Goal: Transaction & Acquisition: Purchase product/service

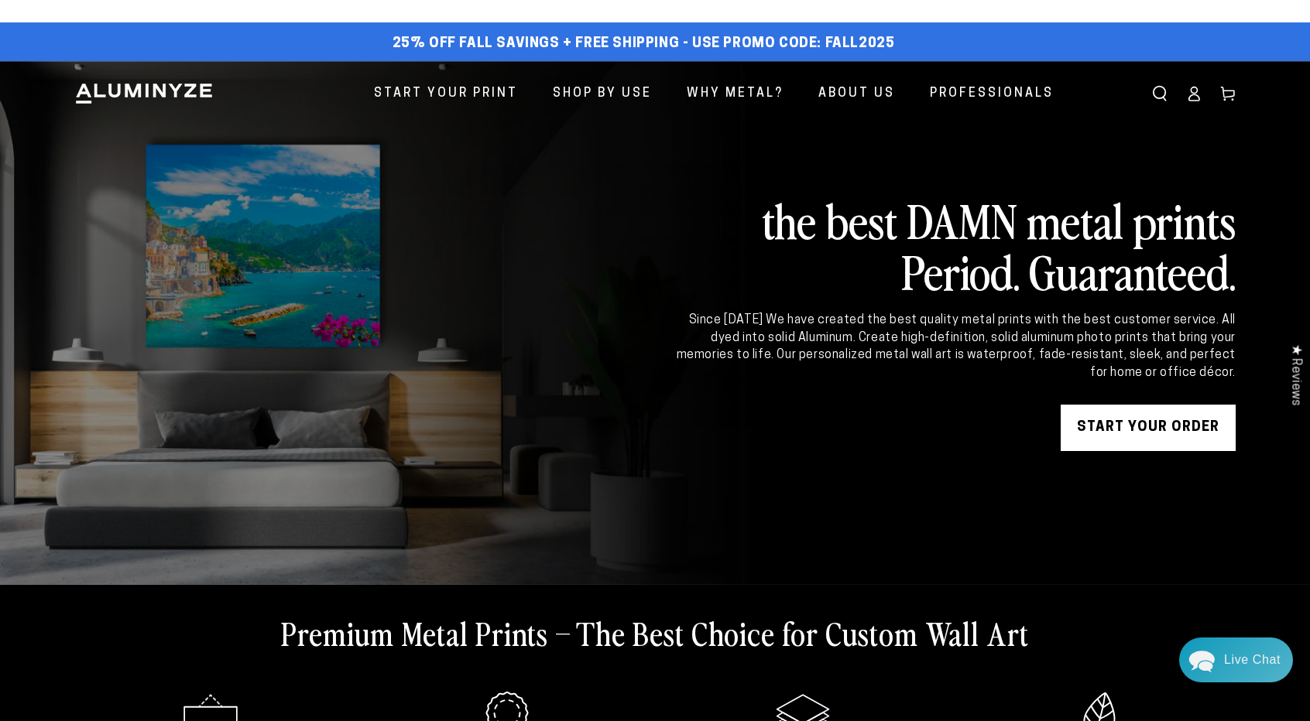
click at [650, 424] on link "START YOUR Order" at bounding box center [1147, 428] width 175 height 46
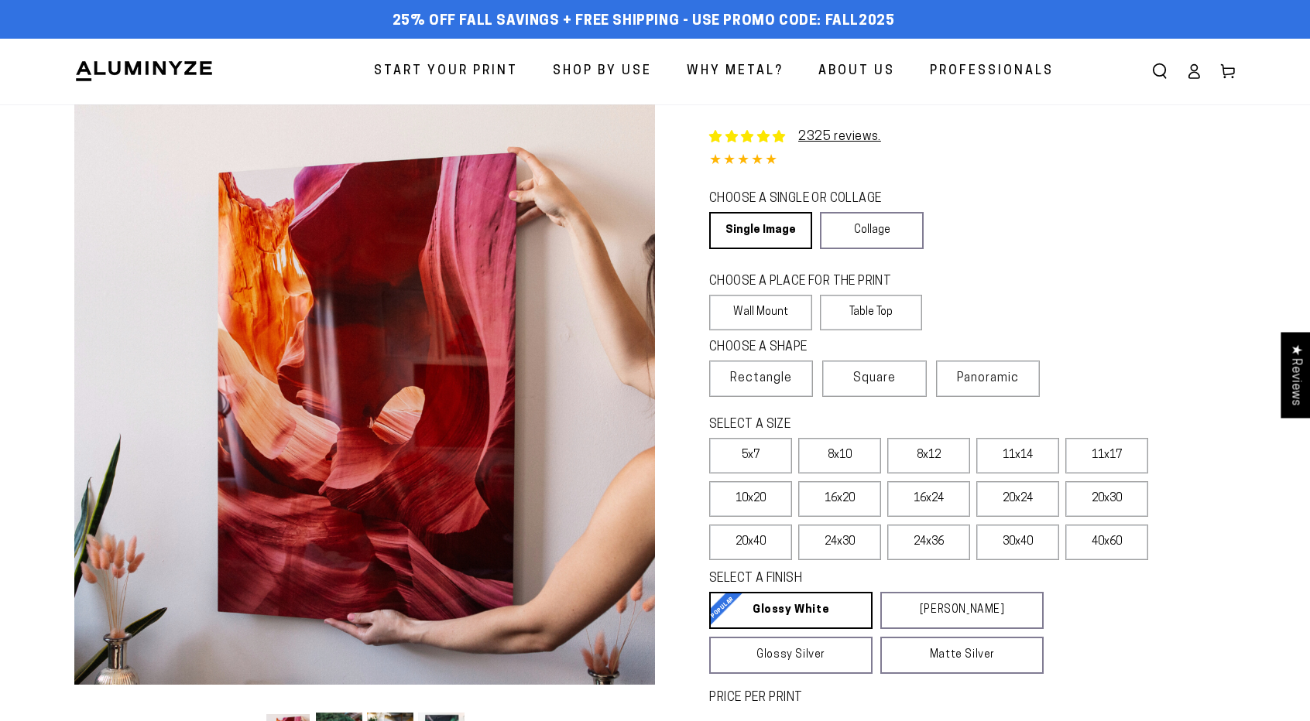
select select "**********"
click at [768, 228] on link "Single Image" at bounding box center [759, 230] width 101 height 37
click at [755, 312] on label "Wall Mount" at bounding box center [760, 313] width 103 height 36
click at [760, 380] on span "Rectangle" at bounding box center [761, 378] width 62 height 19
click at [1104, 499] on label "20x30" at bounding box center [1106, 499] width 83 height 36
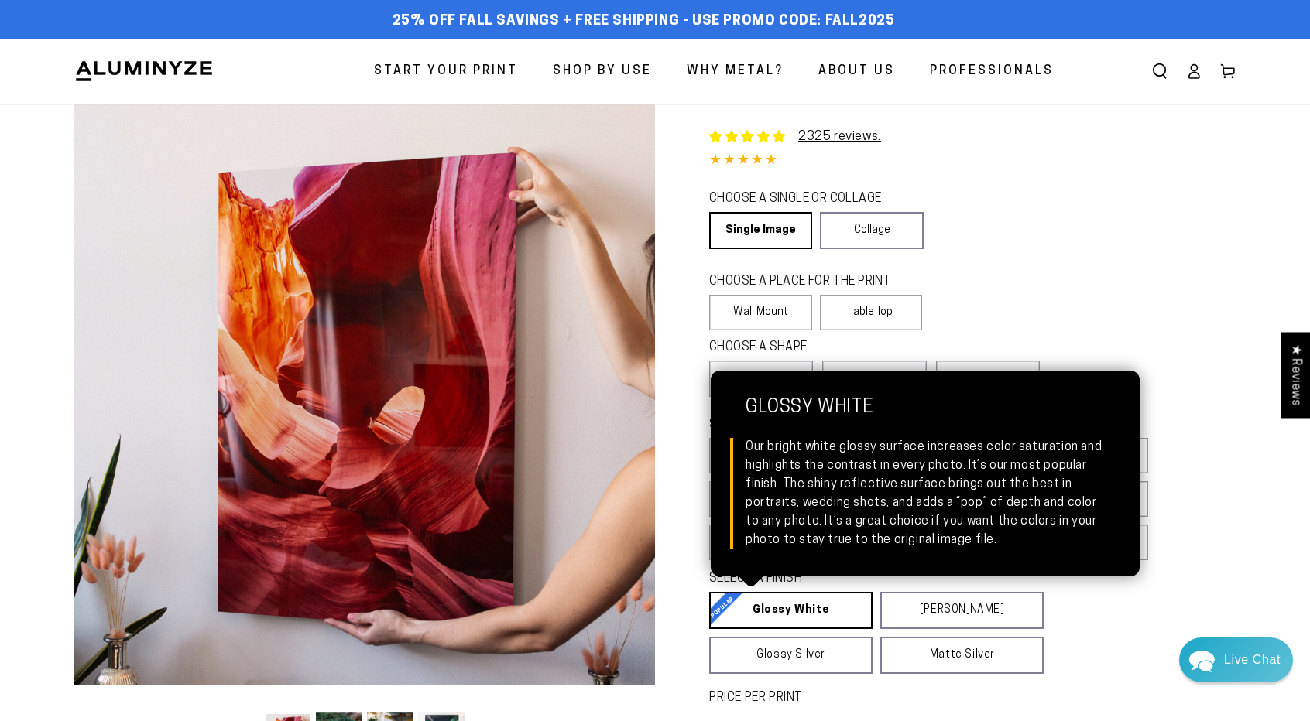
click at [794, 612] on link "Glossy White Glossy White Our bright white glossy surface increases color satur…" at bounding box center [790, 610] width 163 height 37
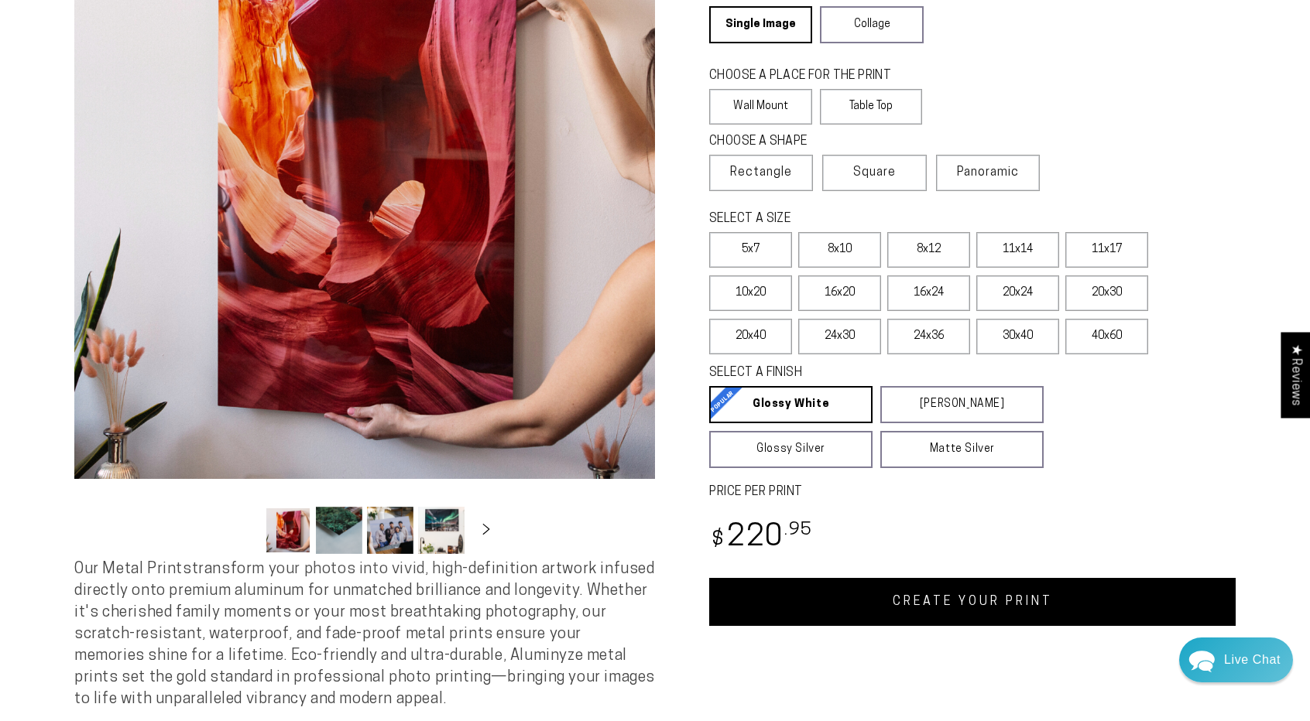
scroll to position [232, 0]
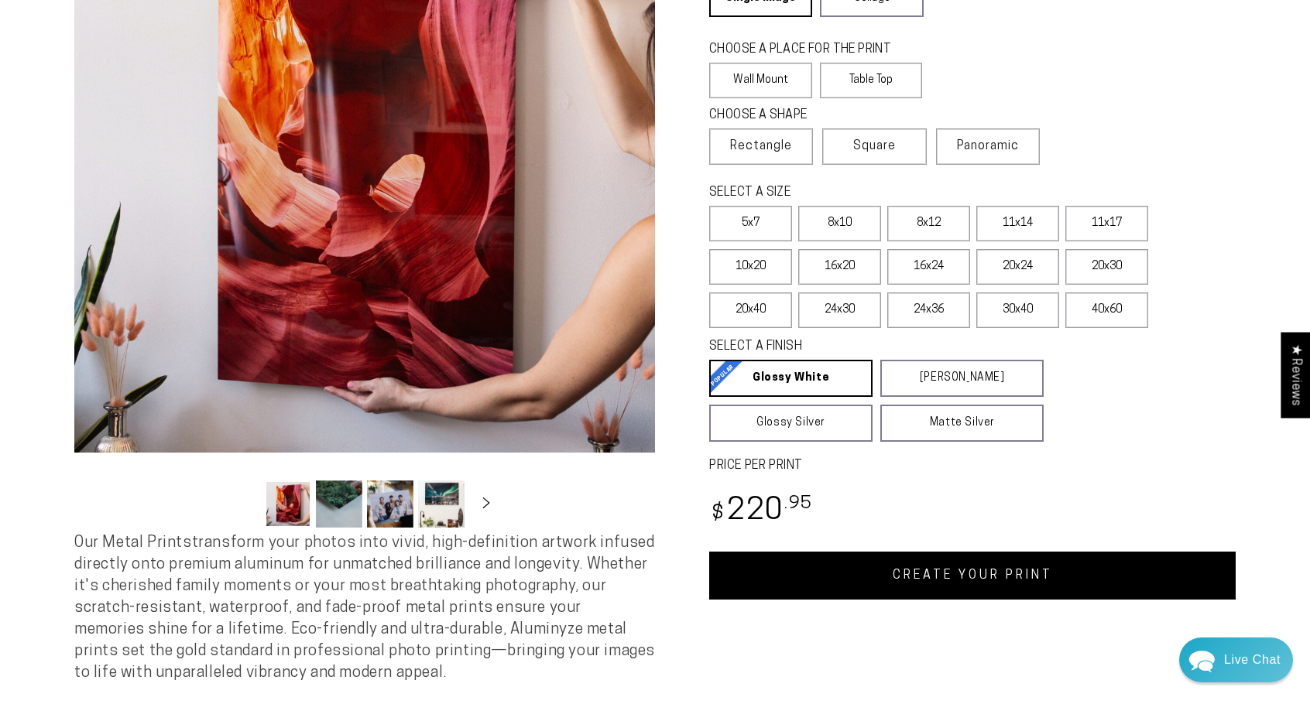
click at [966, 580] on link "CREATE YOUR PRINT" at bounding box center [972, 576] width 526 height 48
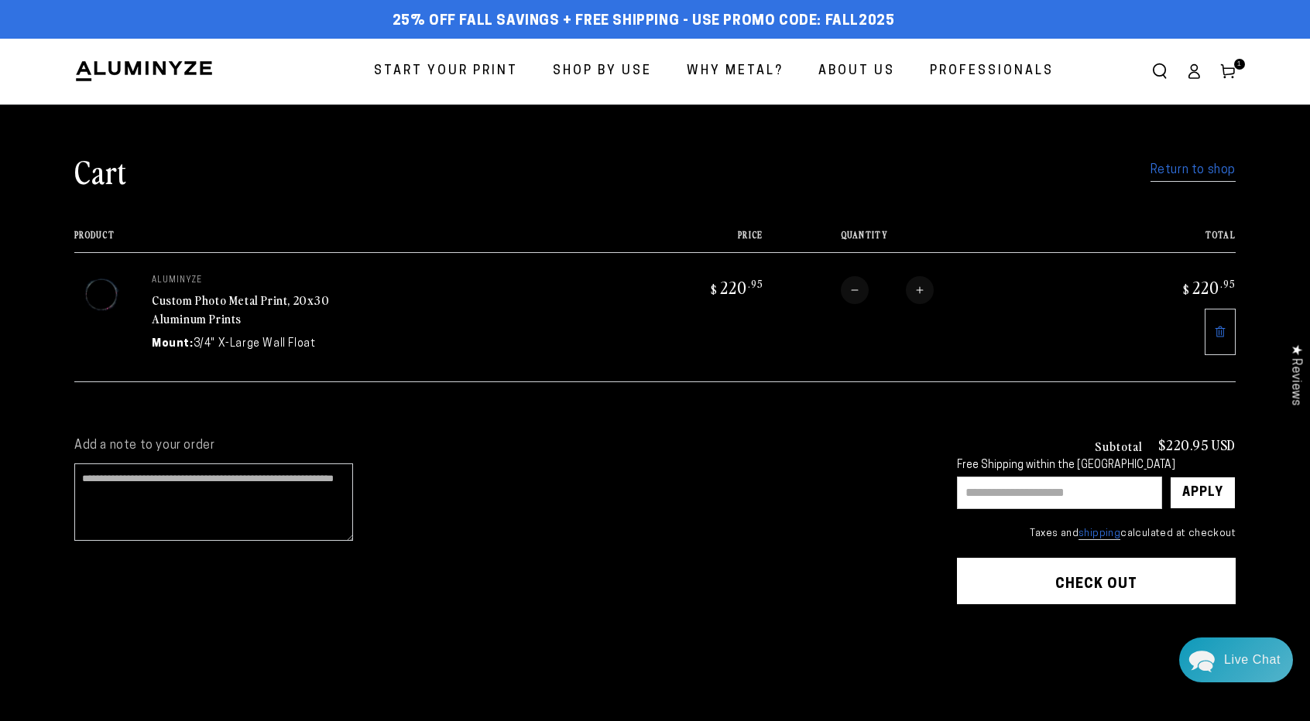
click at [1186, 176] on link "Return to shop" at bounding box center [1192, 170] width 85 height 22
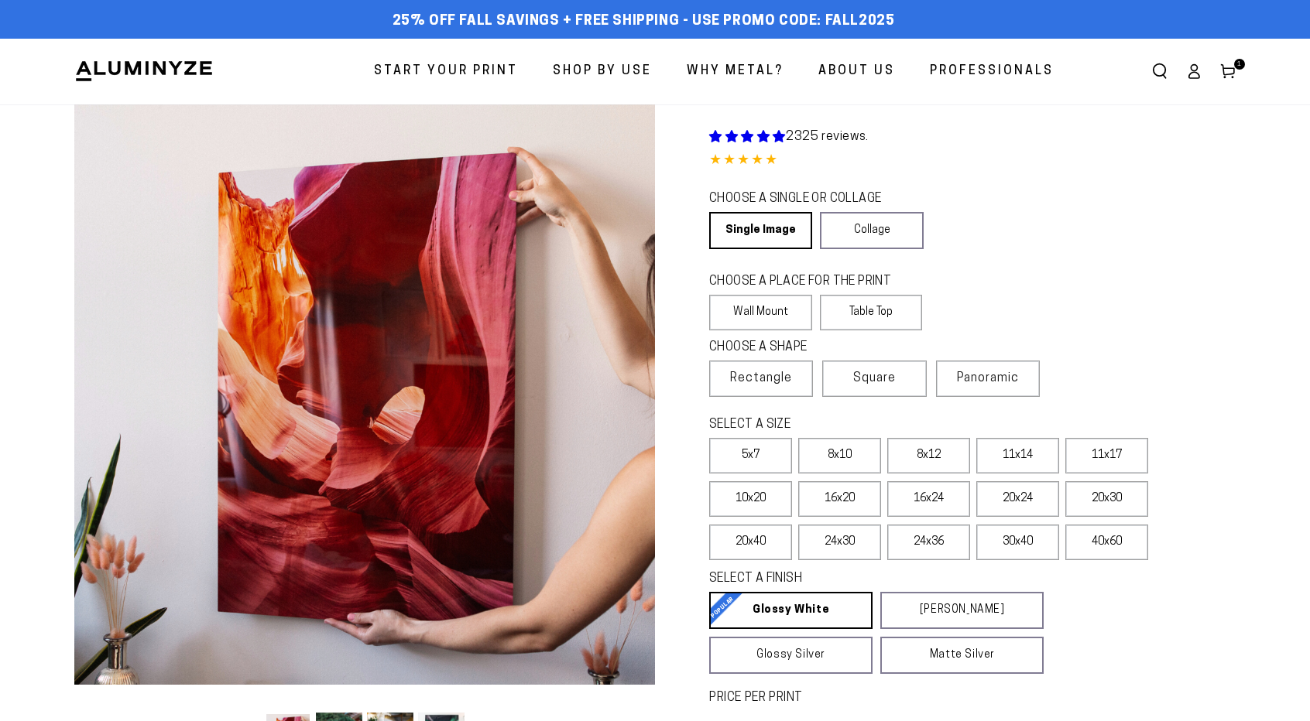
select select "**********"
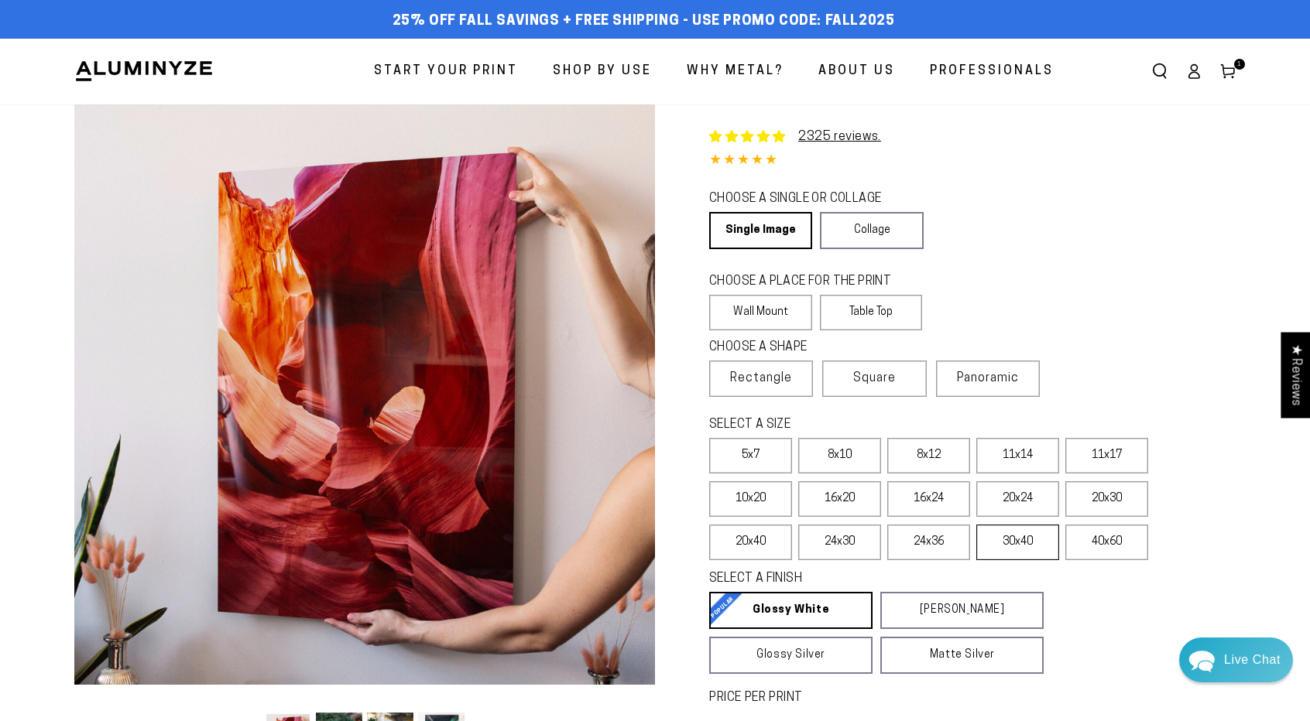
click at [1021, 539] on label "30x40" at bounding box center [1017, 543] width 83 height 36
click at [1109, 541] on label "40x60" at bounding box center [1106, 543] width 83 height 36
click at [1014, 543] on label "30x40" at bounding box center [1017, 543] width 83 height 36
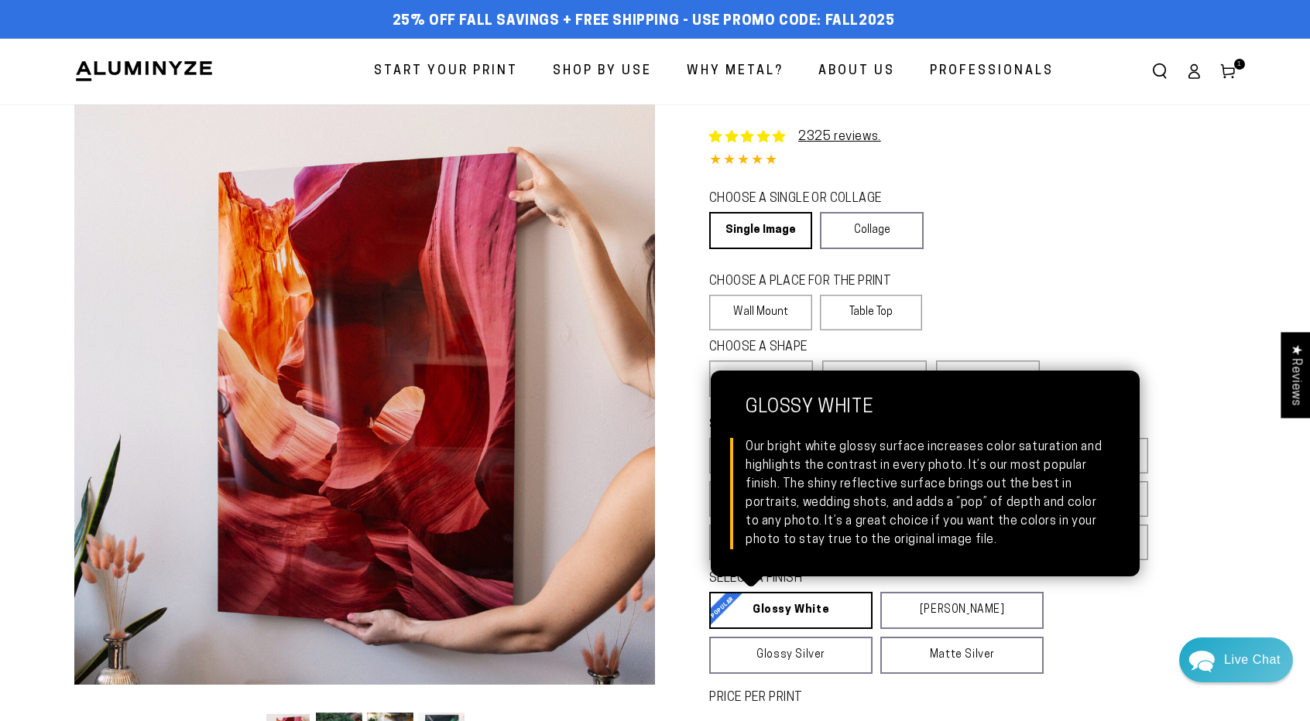
click at [799, 607] on link "Glossy White Glossy White Our bright white glossy surface increases color satur…" at bounding box center [790, 610] width 163 height 37
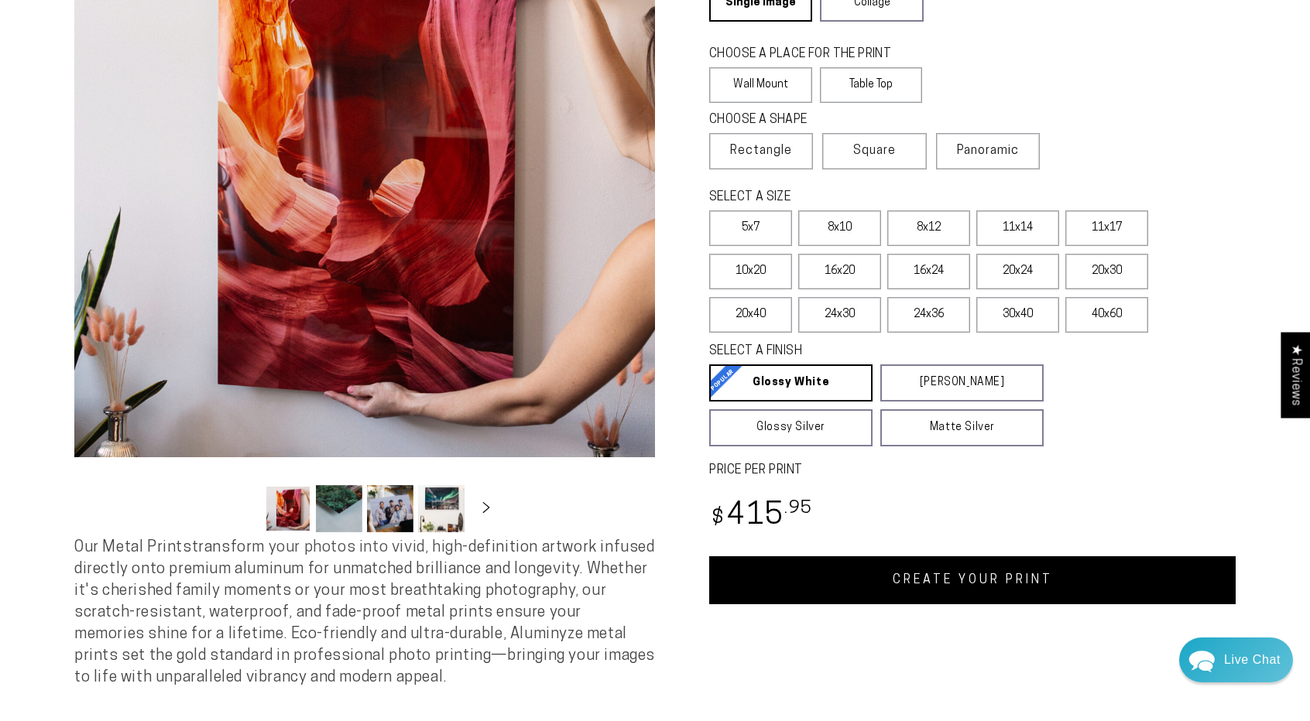
scroll to position [232, 0]
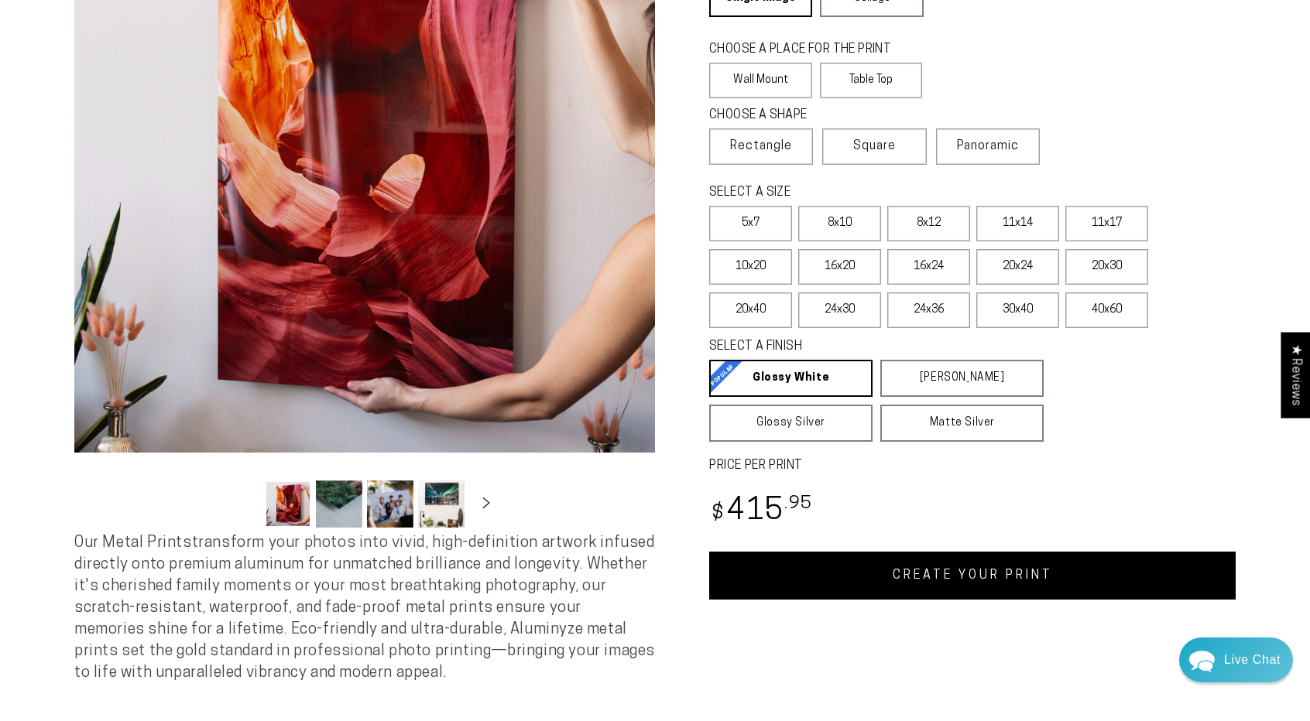
click at [957, 574] on link "CREATE YOUR PRINT" at bounding box center [972, 576] width 526 height 48
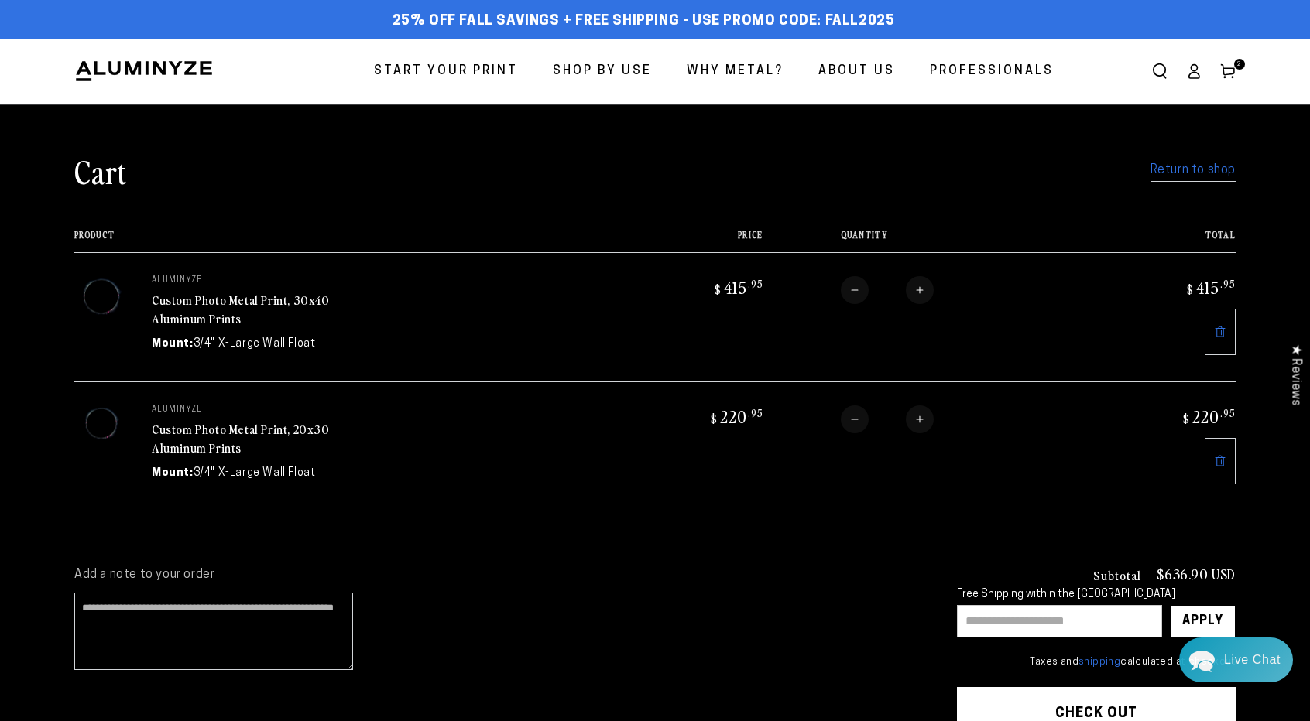
click at [1180, 174] on link "Return to shop" at bounding box center [1192, 170] width 85 height 22
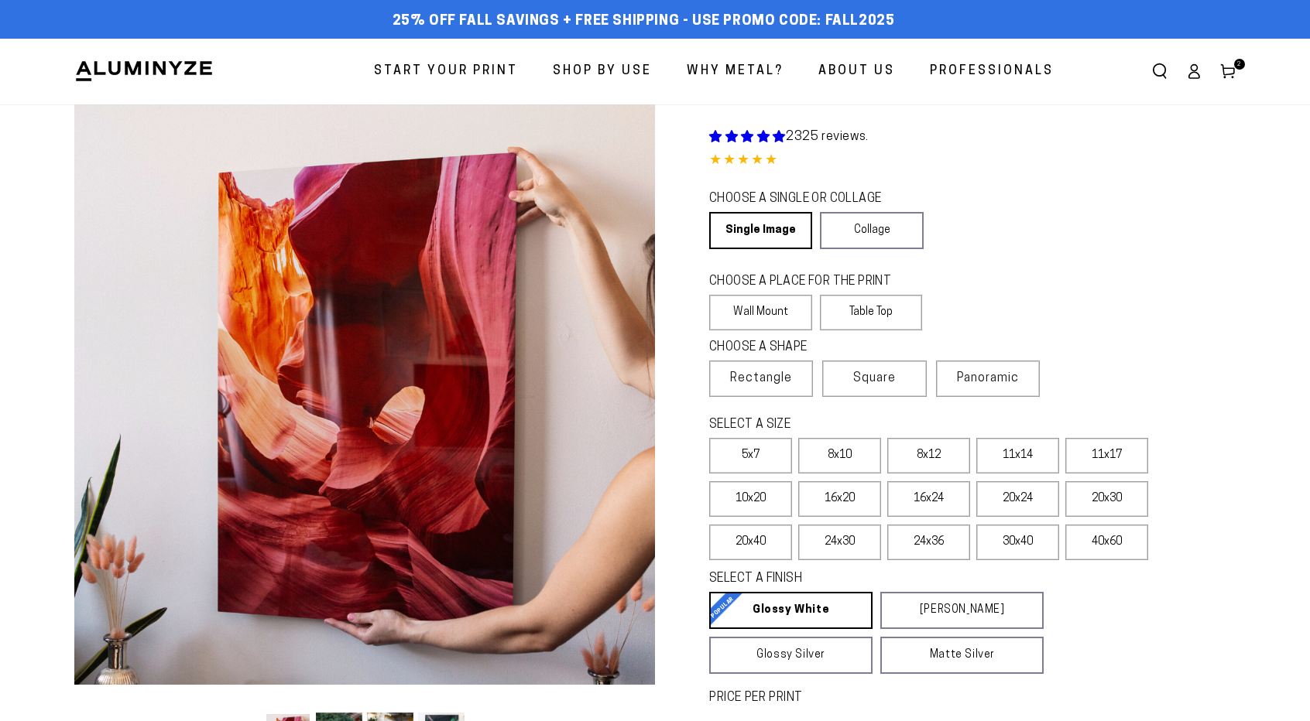
select select "**********"
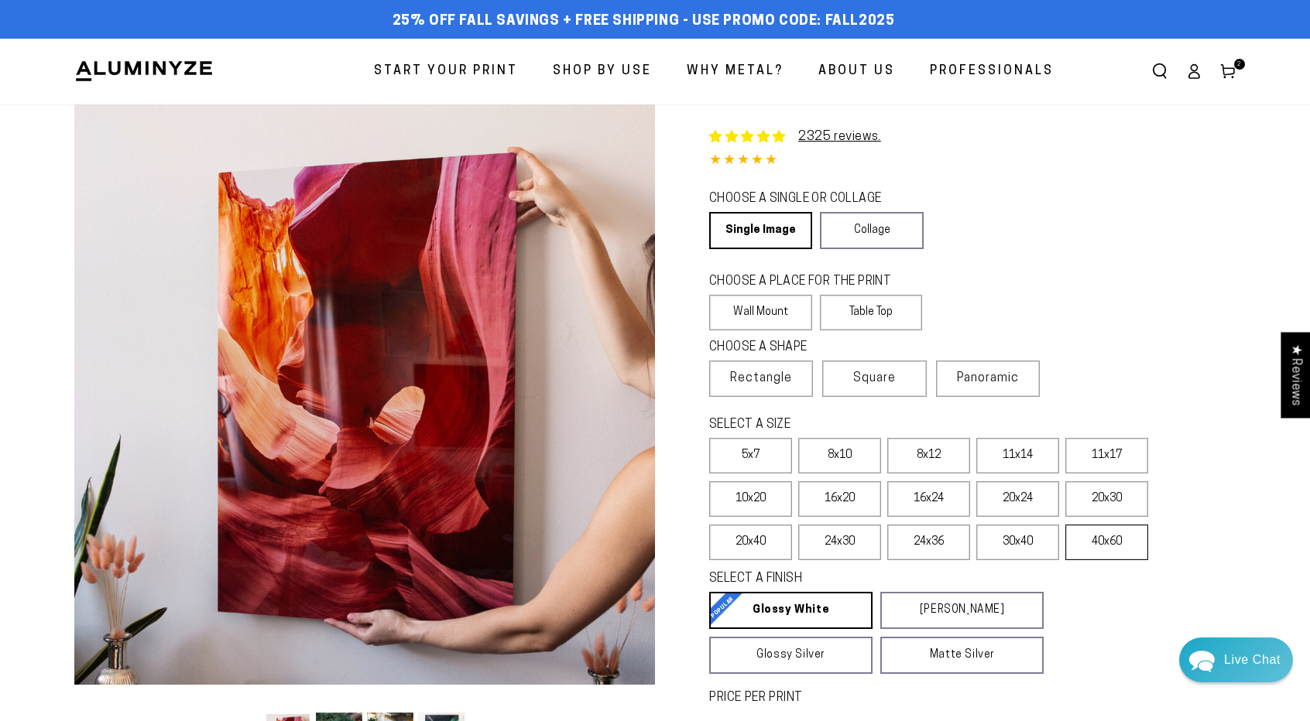
click at [1101, 546] on label "40x60" at bounding box center [1106, 543] width 83 height 36
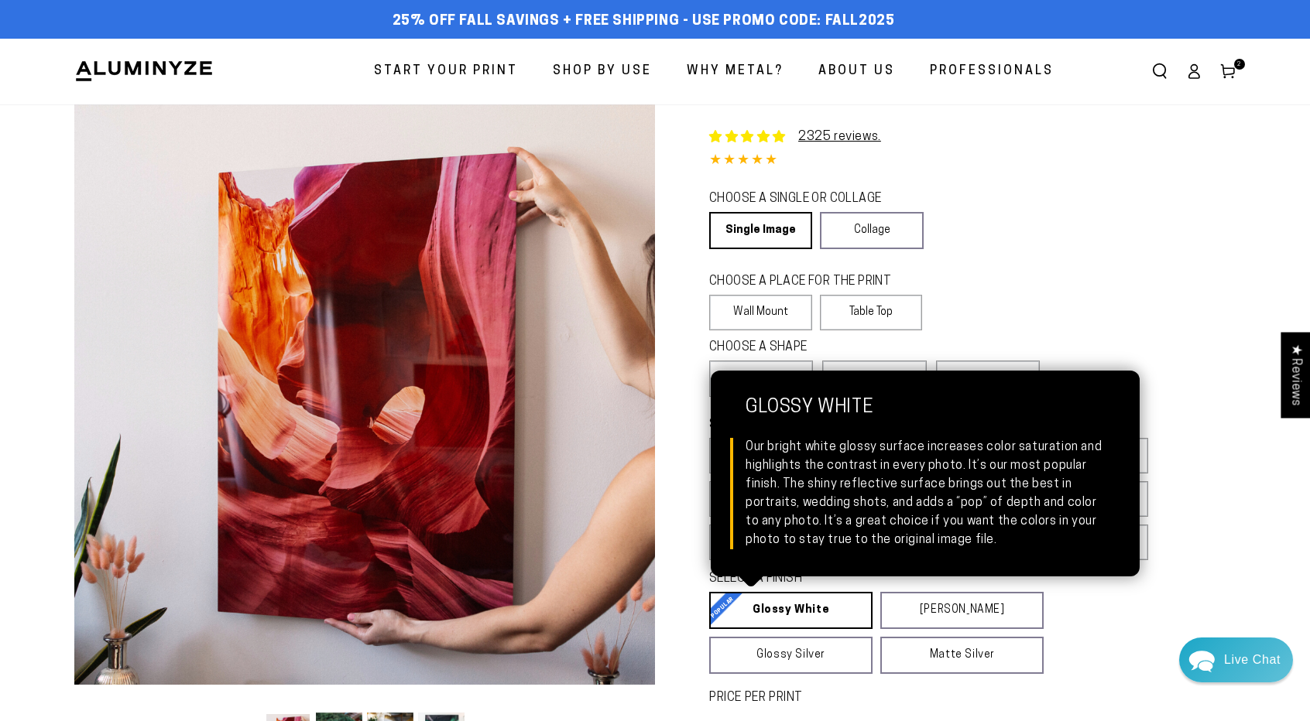
click at [796, 609] on link "Glossy White Glossy White Our bright white glossy surface increases color satur…" at bounding box center [790, 610] width 163 height 37
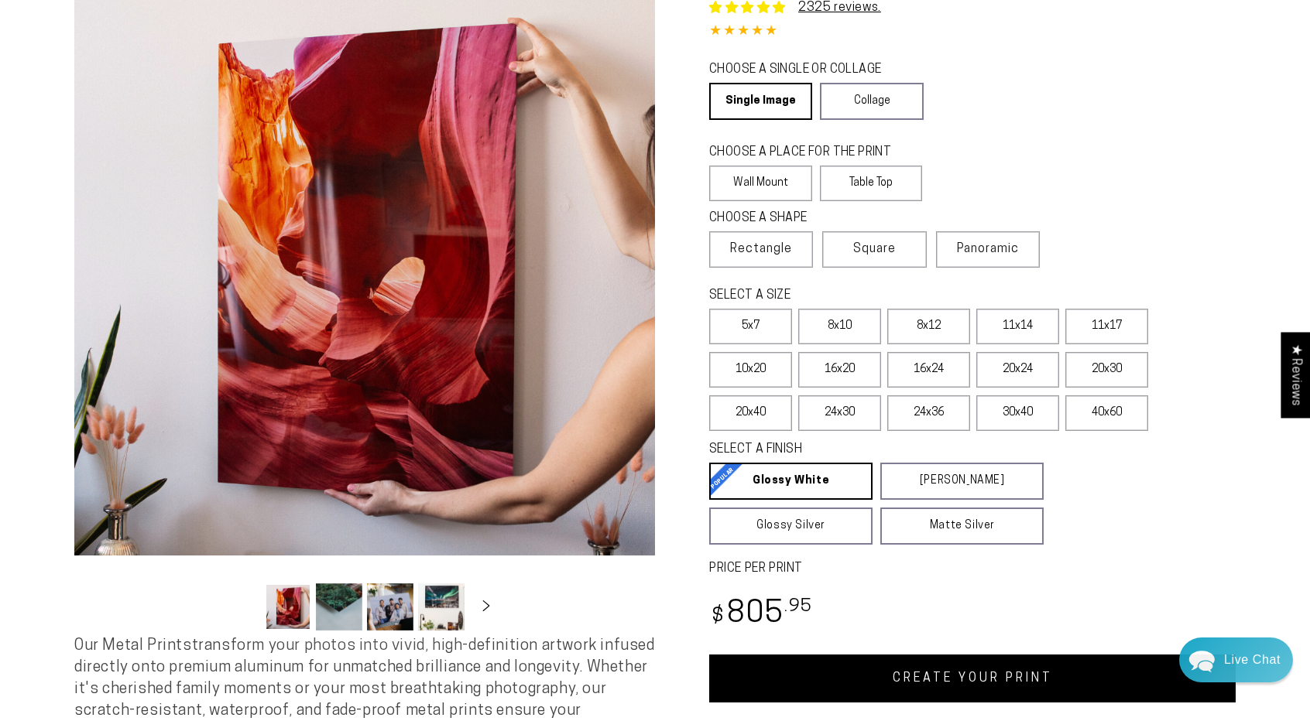
scroll to position [310, 0]
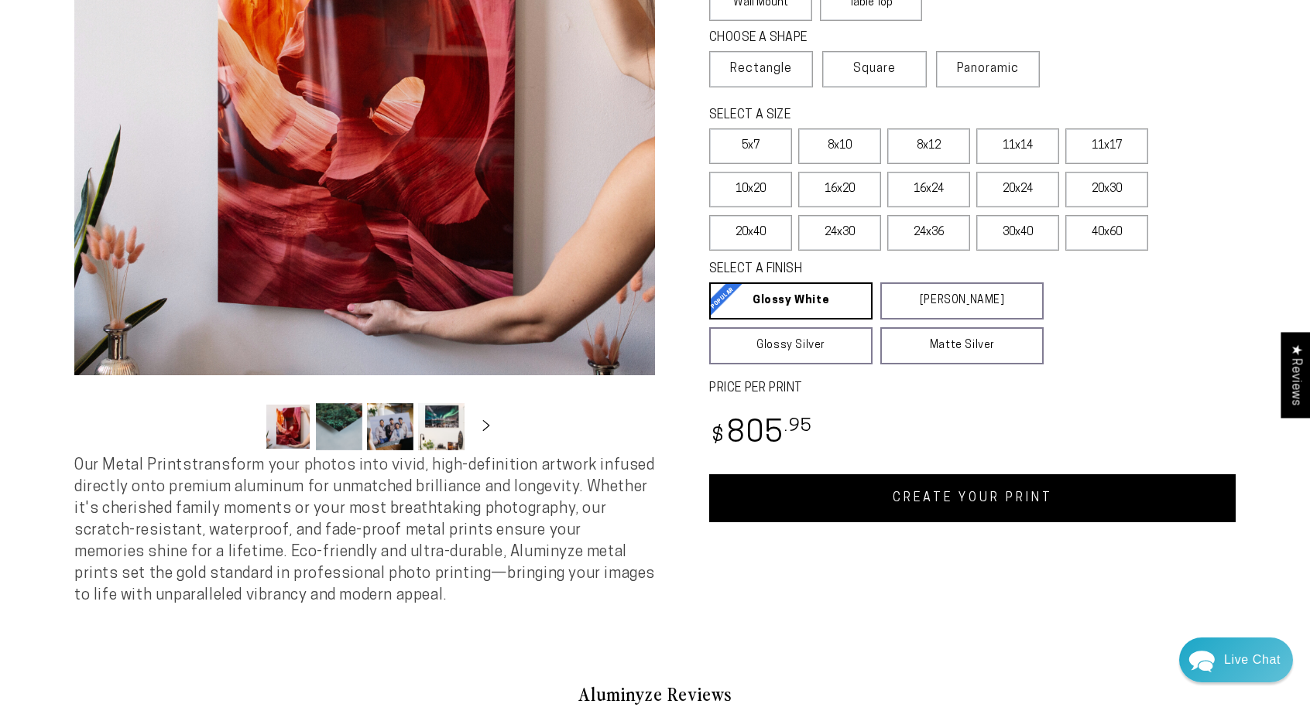
click at [967, 502] on link "CREATE YOUR PRINT" at bounding box center [972, 498] width 526 height 48
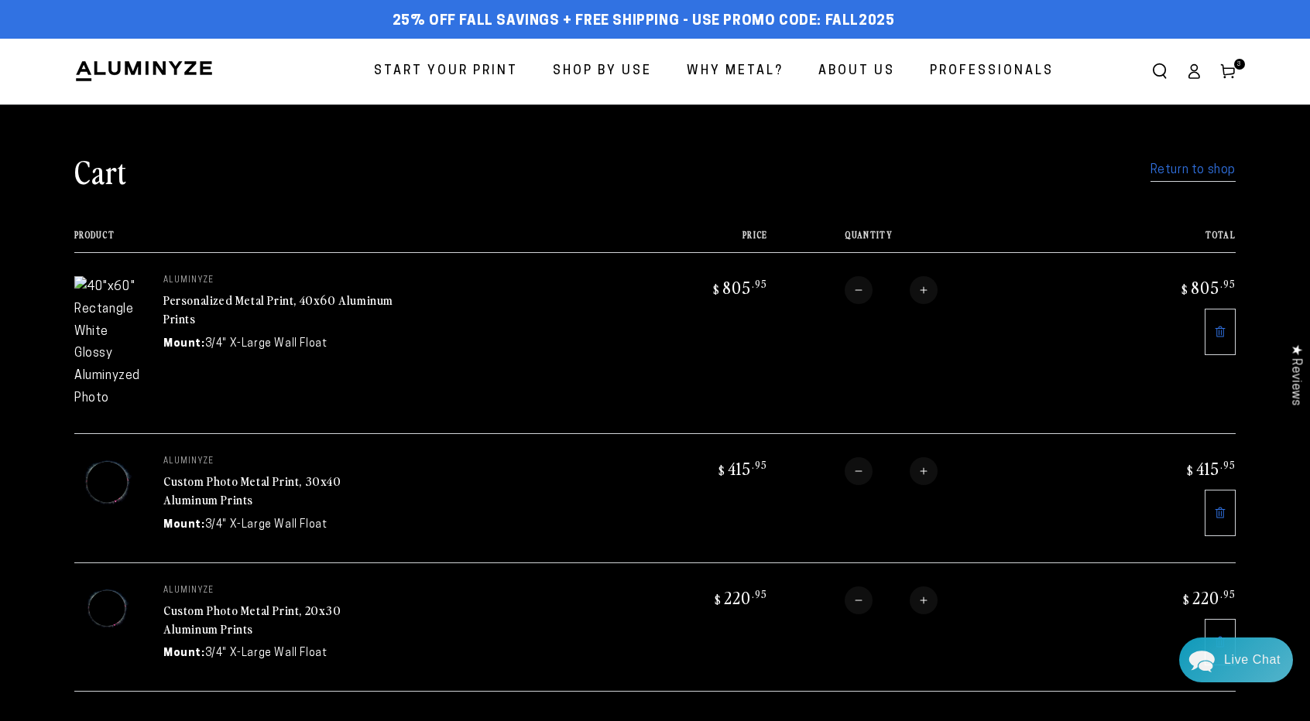
click at [1220, 330] on icon at bounding box center [1220, 332] width 12 height 12
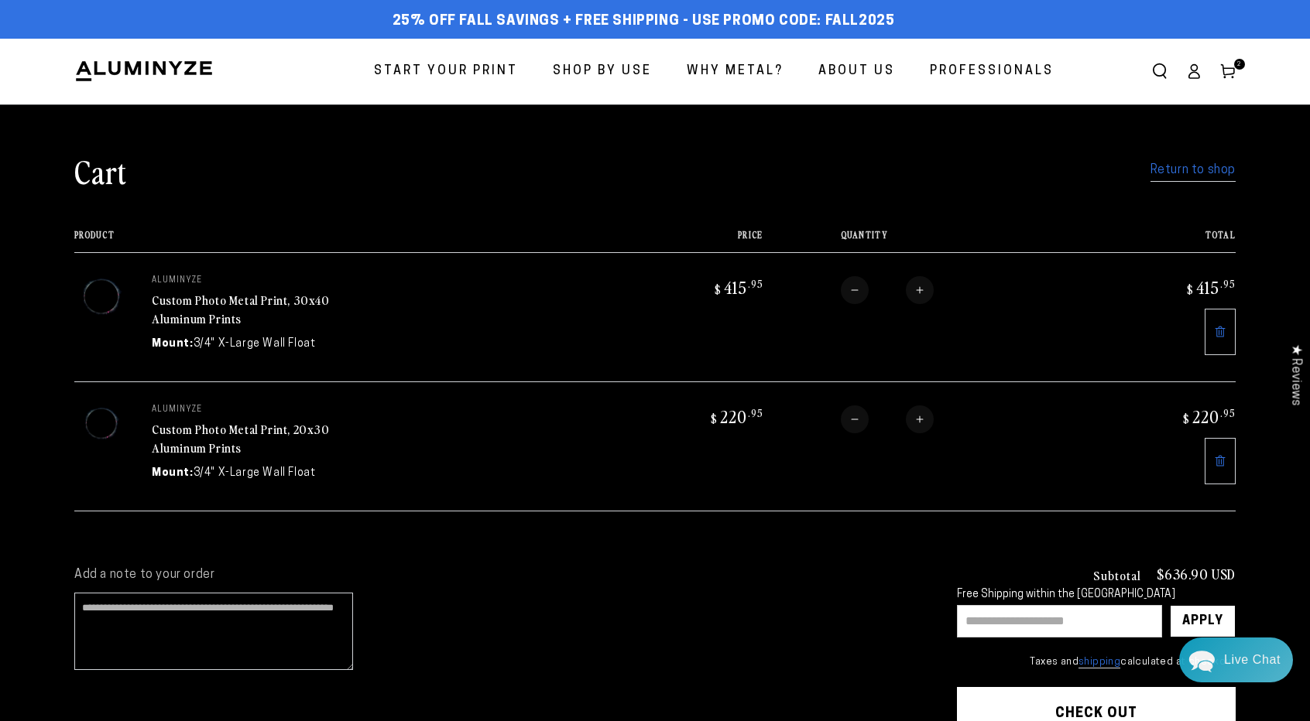
click at [190, 428] on link "Custom Photo Metal Print, 20x30 Aluminum Prints" at bounding box center [241, 438] width 178 height 37
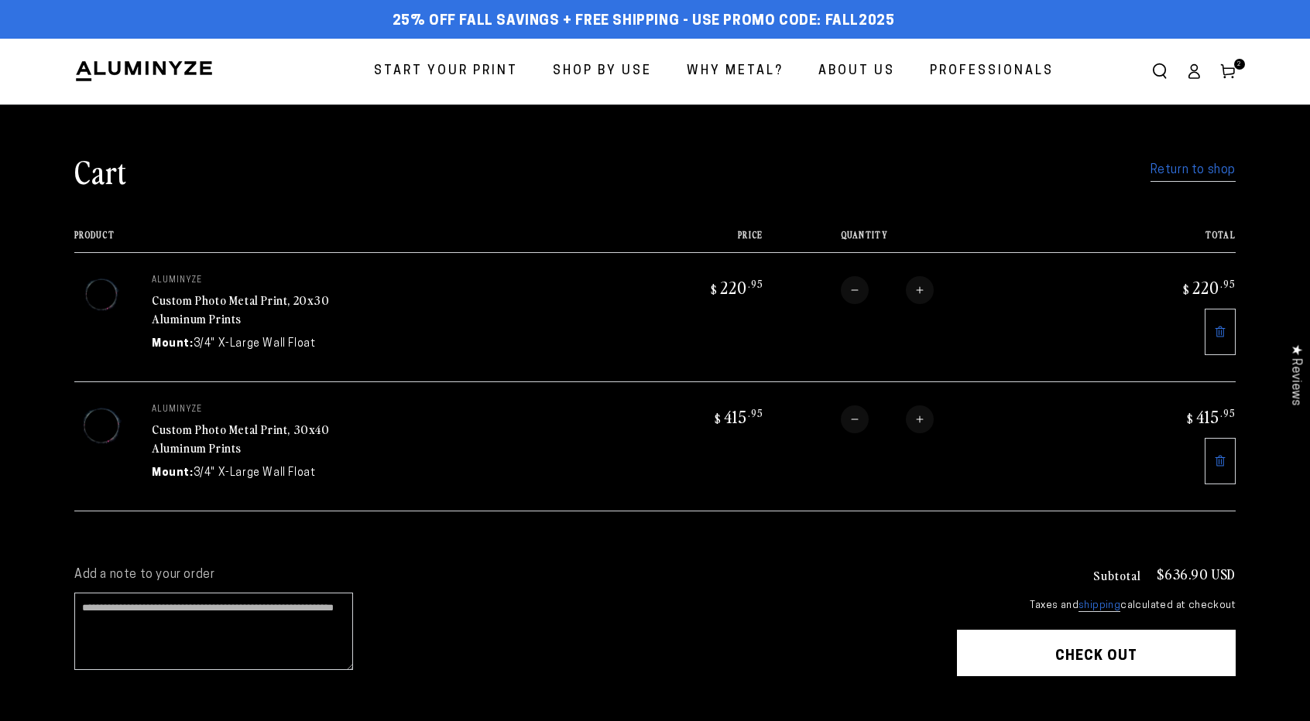
click at [193, 300] on link "Custom Photo Metal Print, 20x30 Aluminum Prints" at bounding box center [241, 309] width 178 height 37
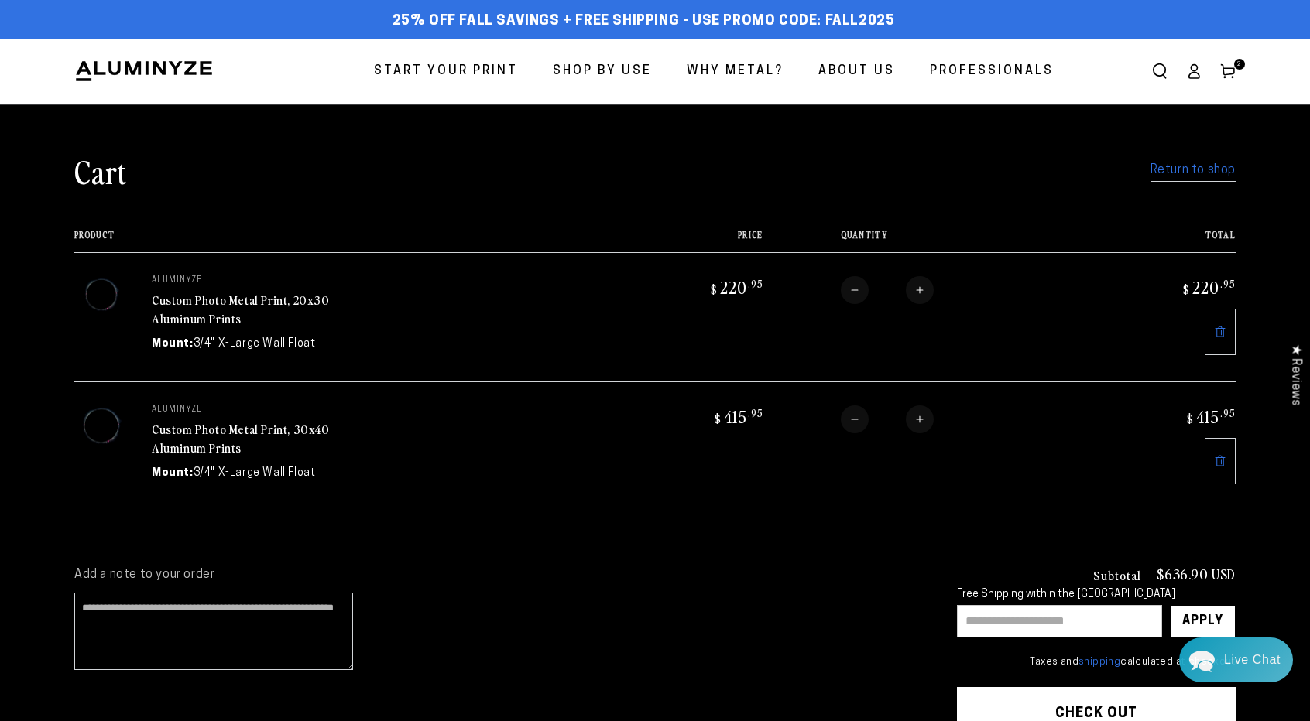
click at [205, 430] on link "Custom Photo Metal Print, 30x40 Aluminum Prints" at bounding box center [241, 438] width 178 height 37
click at [266, 428] on link "Custom Photo Metal Print, 20x30 Aluminum Prints" at bounding box center [241, 438] width 178 height 37
click at [216, 300] on link "Custom Photo Metal Print, 20x30 Aluminum Prints" at bounding box center [241, 309] width 178 height 37
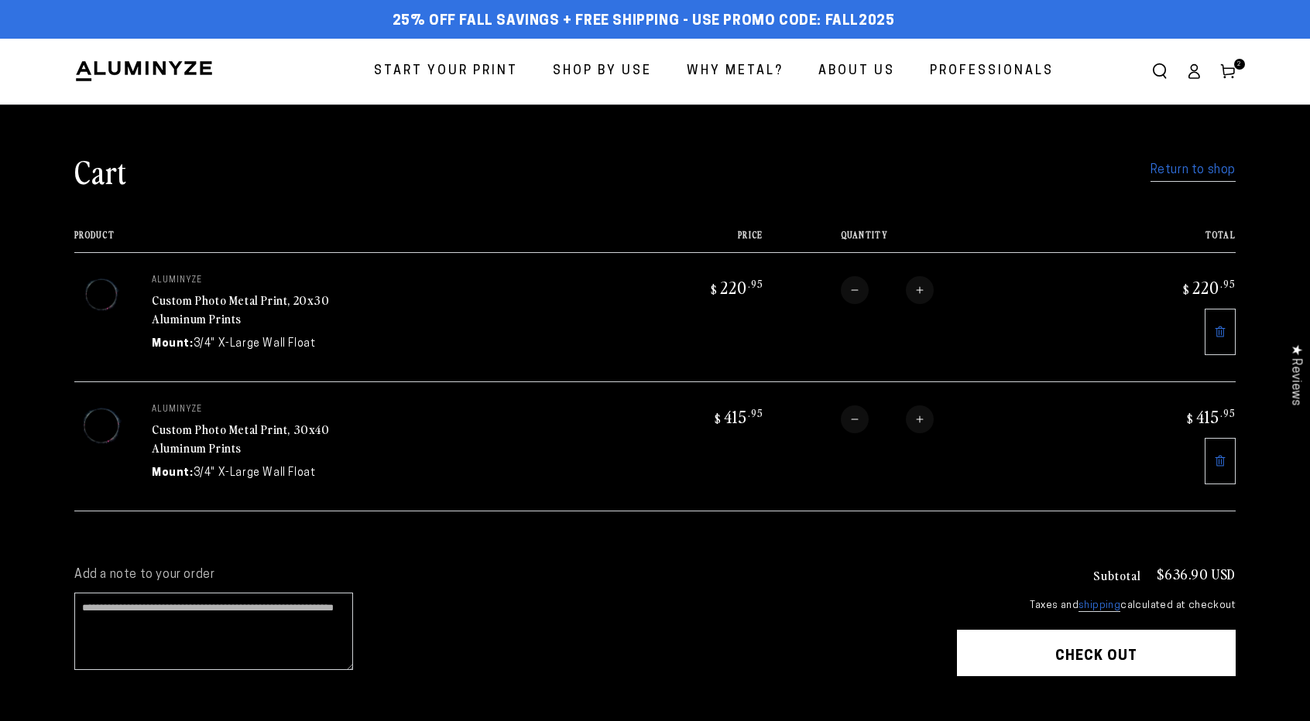
click at [204, 429] on link "Custom Photo Metal Print, 30x40 Aluminum Prints" at bounding box center [241, 438] width 178 height 37
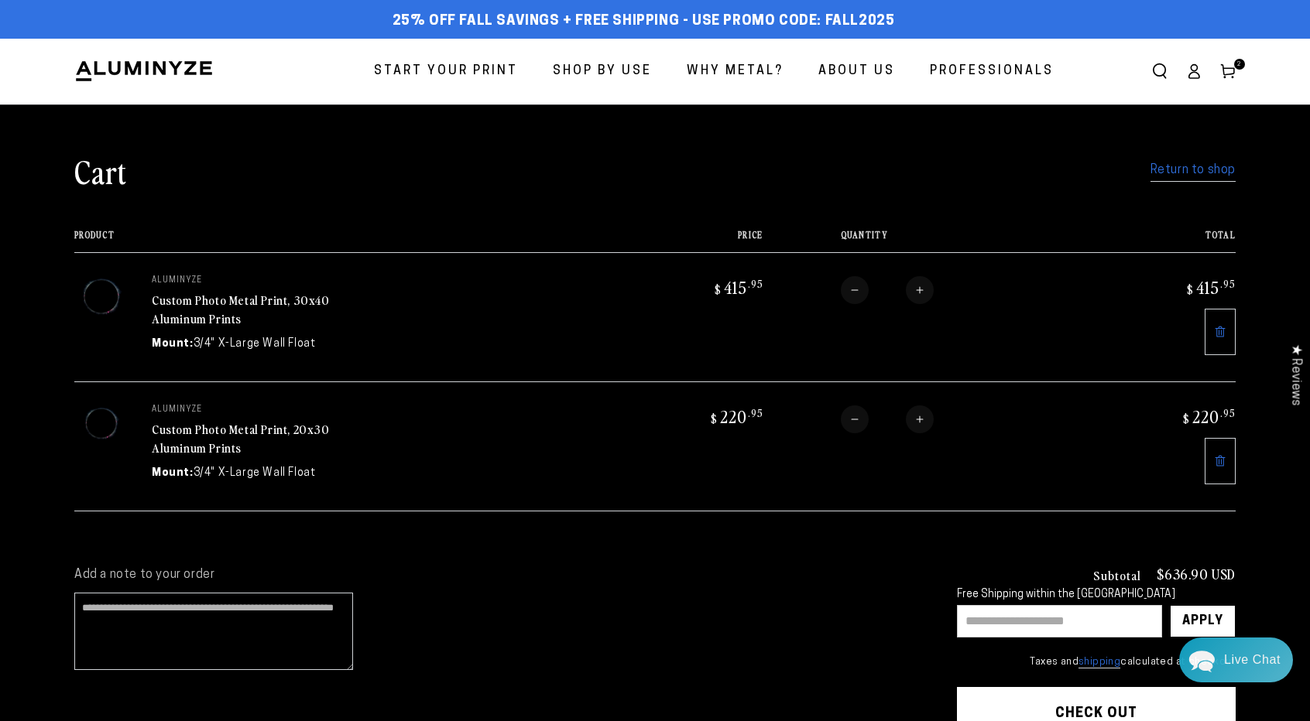
click at [923, 415] on button "Increase quantity for Custom Photo Metal Print, 20x30 Aluminum Prints" at bounding box center [920, 420] width 28 height 28
type input "*"
click at [1005, 609] on input "text" at bounding box center [1059, 621] width 205 height 33
type input "*******"
click at [1202, 606] on div "Apply" at bounding box center [1202, 621] width 41 height 31
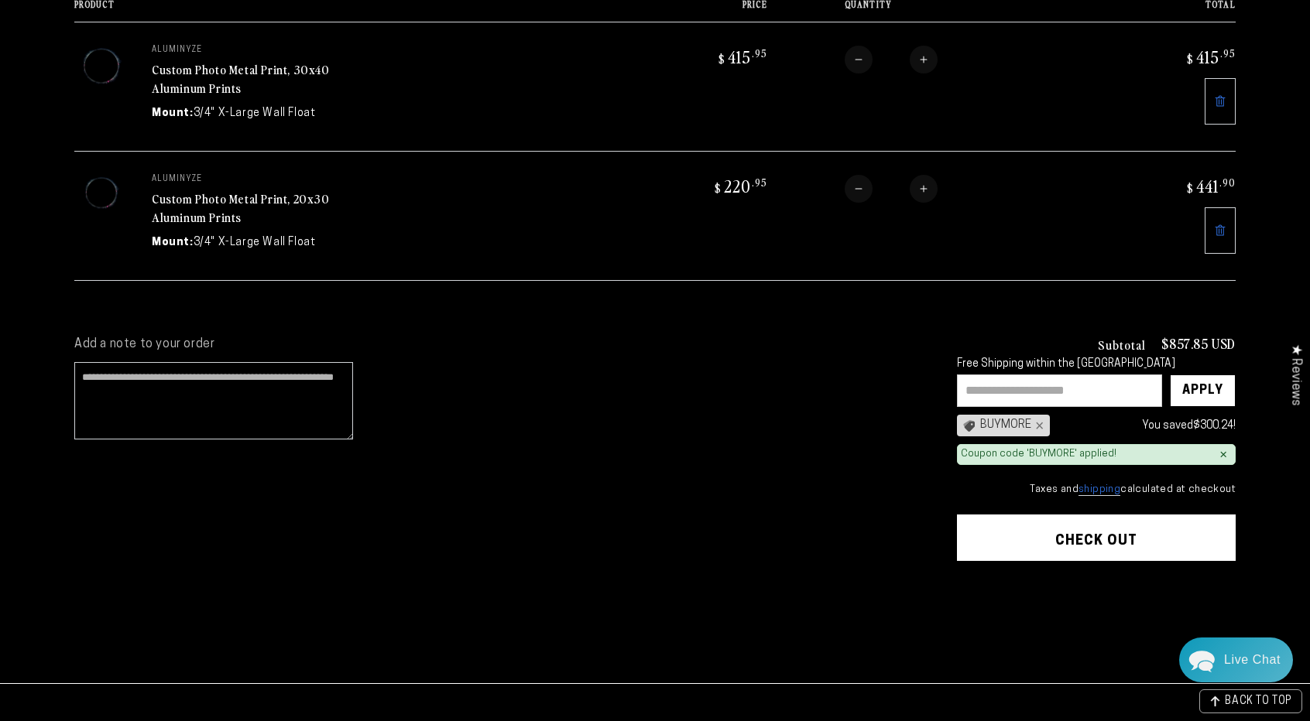
scroll to position [232, 0]
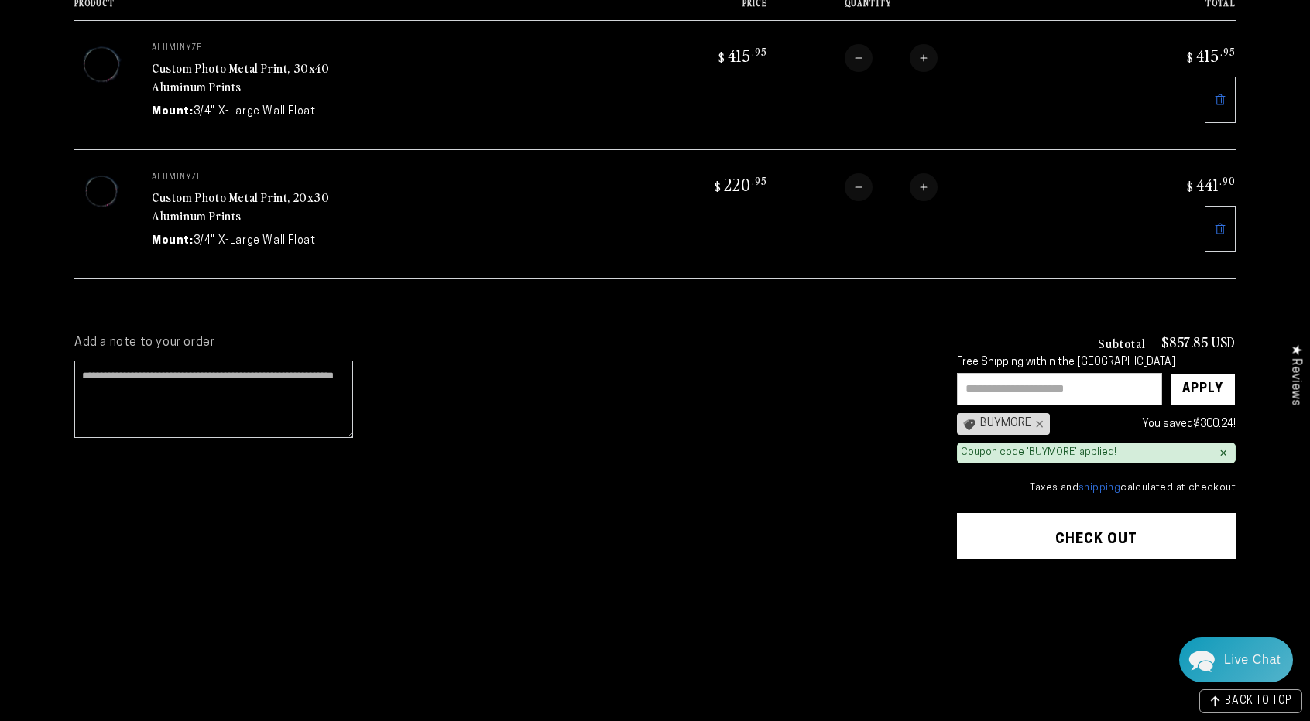
click at [859, 185] on button "Decrease quantity for Custom Photo Metal Print, 20x30 Aluminum Prints" at bounding box center [858, 187] width 28 height 28
type input "*"
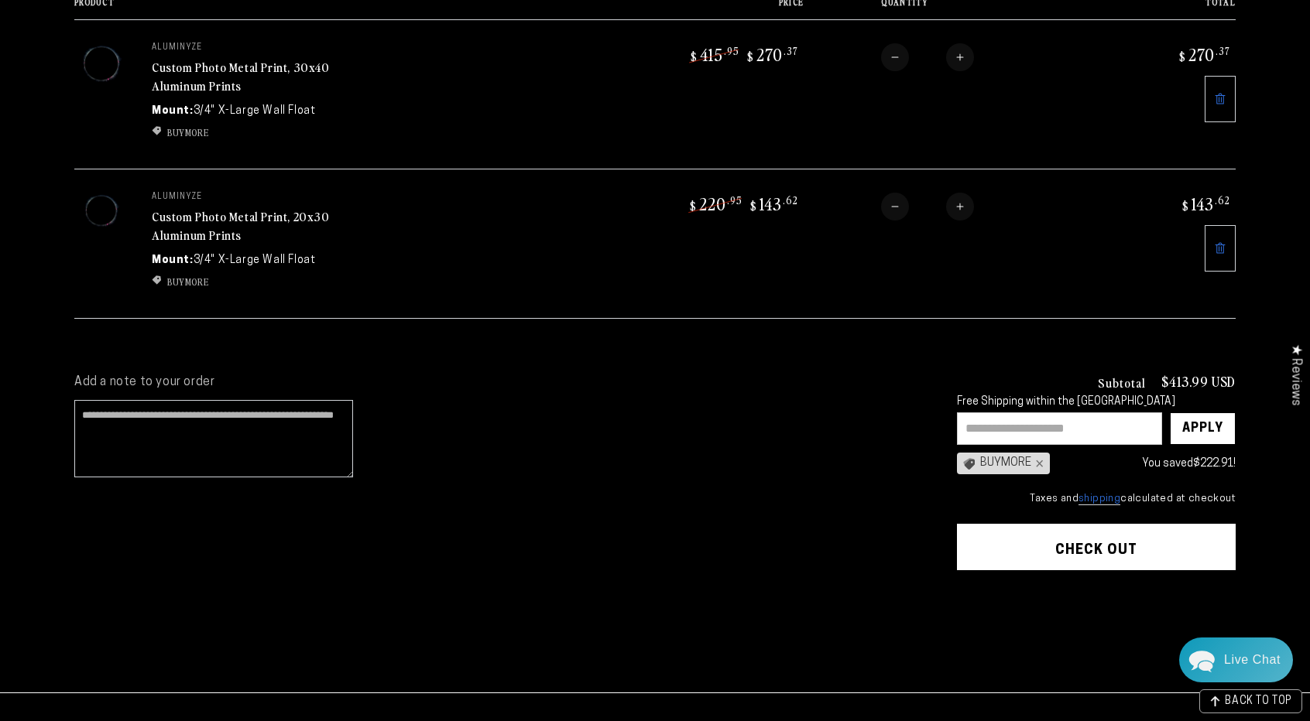
click at [1103, 543] on button "Check out" at bounding box center [1096, 547] width 279 height 46
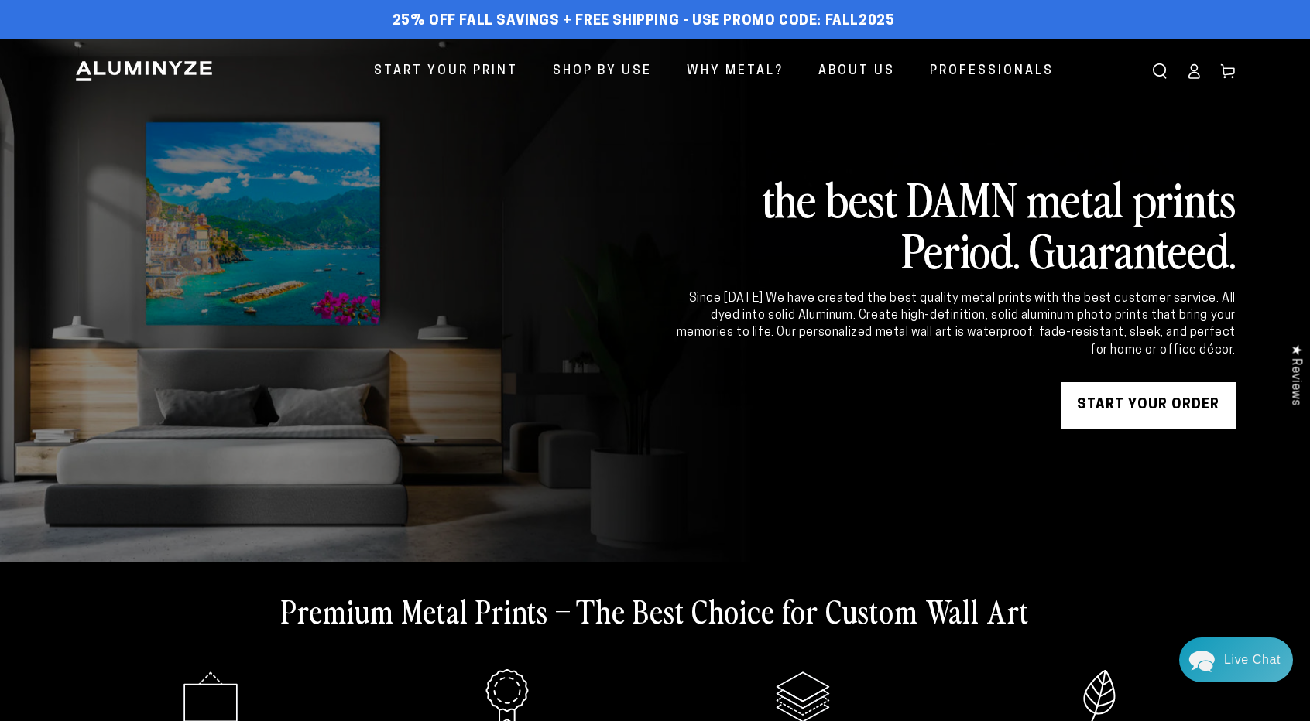
click at [1142, 401] on link "START YOUR Order" at bounding box center [1147, 405] width 175 height 46
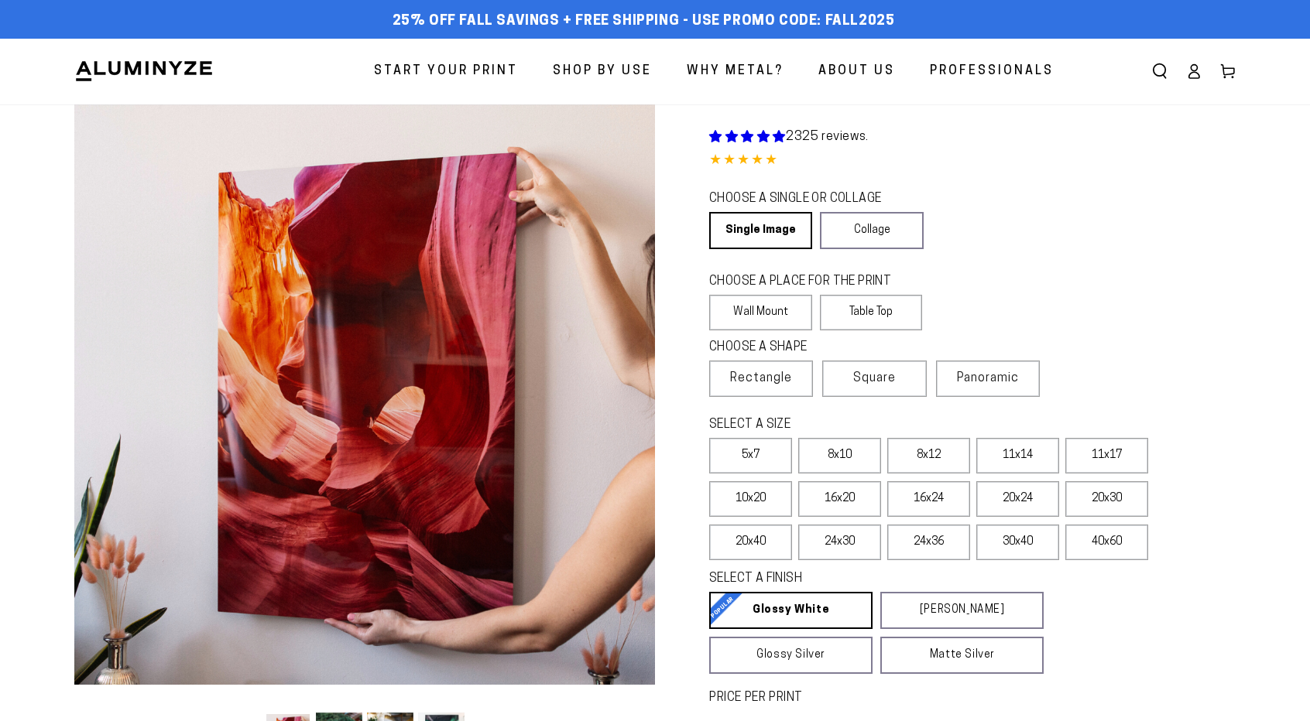
select select "**********"
